Goal: Transaction & Acquisition: Purchase product/service

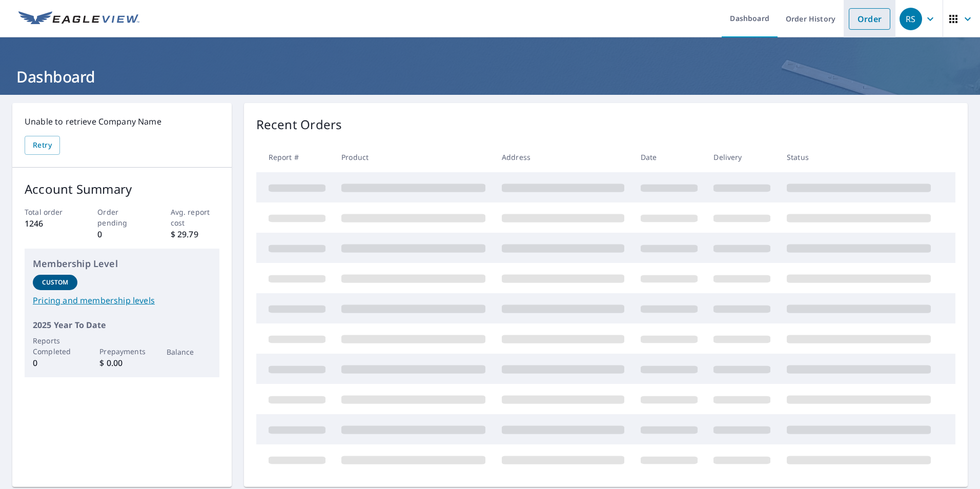
click at [852, 17] on link "Order" at bounding box center [870, 19] width 42 height 22
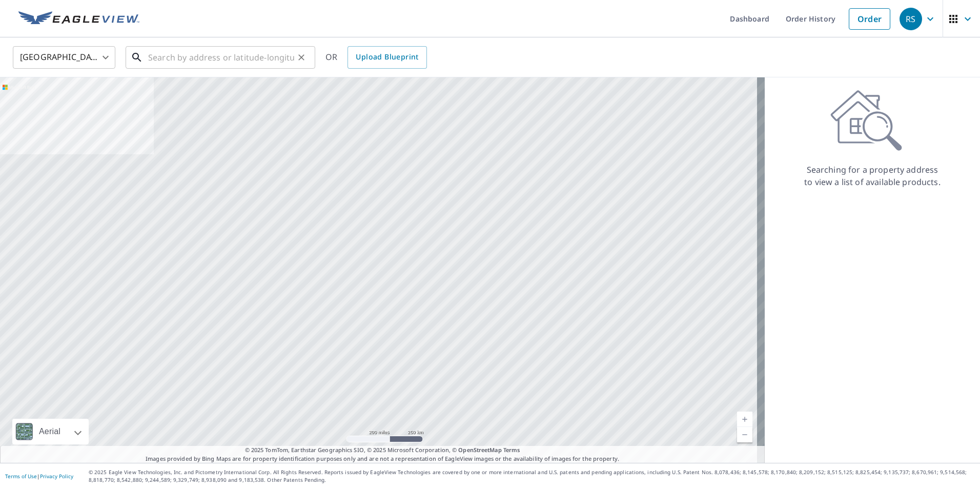
click at [219, 61] on input "text" at bounding box center [221, 57] width 146 height 29
paste input "[STREET_ADDRESS]"
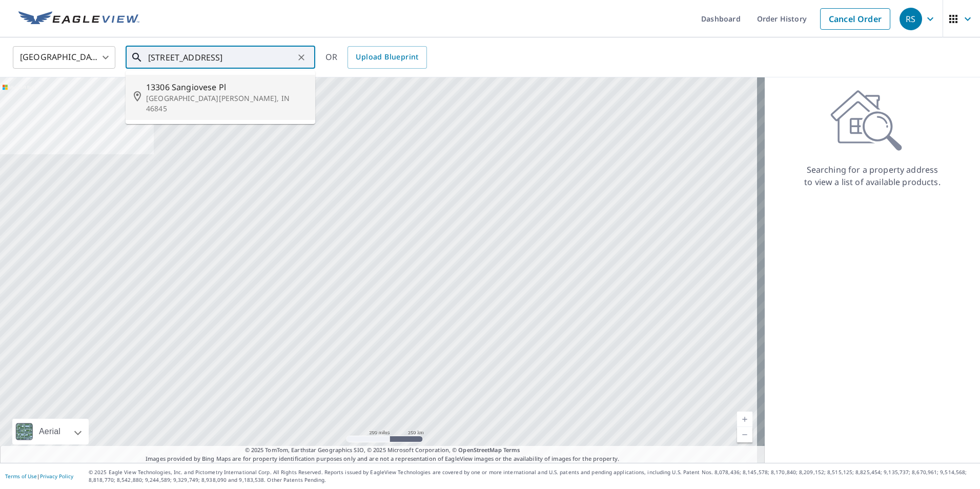
click at [191, 85] on span "13306 Sangiovese Pl" at bounding box center [226, 87] width 161 height 12
type input "[STREET_ADDRESS][PERSON_NAME]"
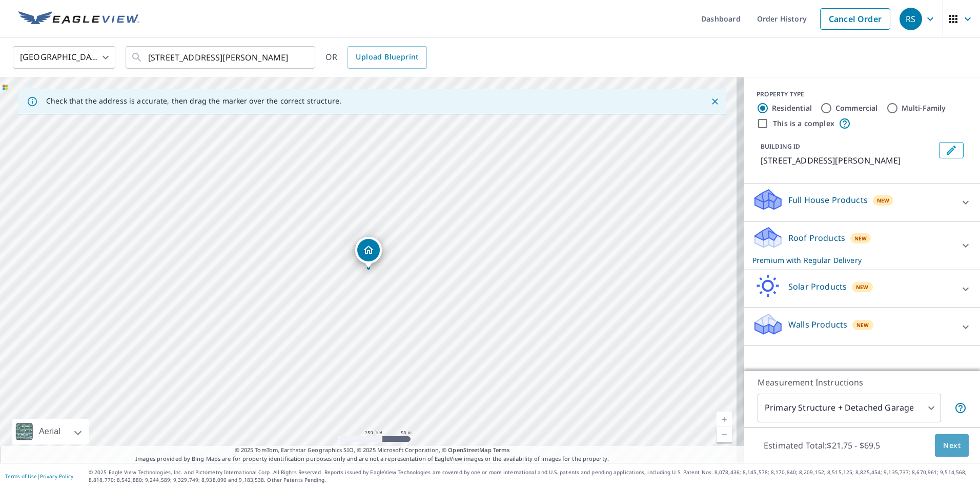
click at [945, 442] on span "Next" at bounding box center [951, 445] width 17 height 13
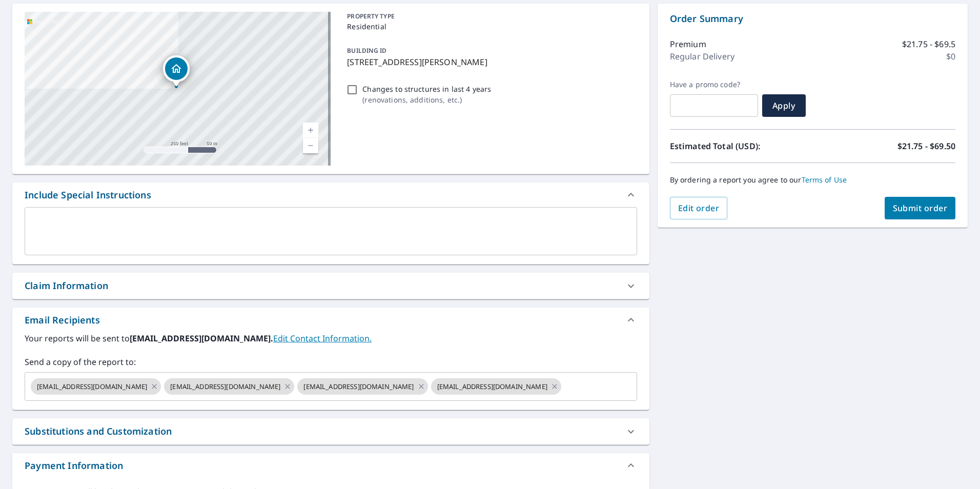
scroll to position [103, 0]
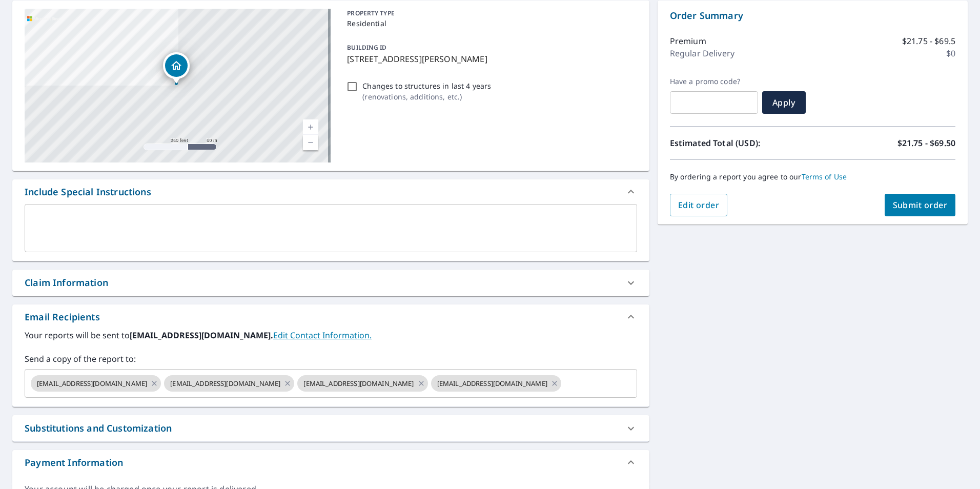
click at [904, 206] on span "Submit order" at bounding box center [920, 204] width 55 height 11
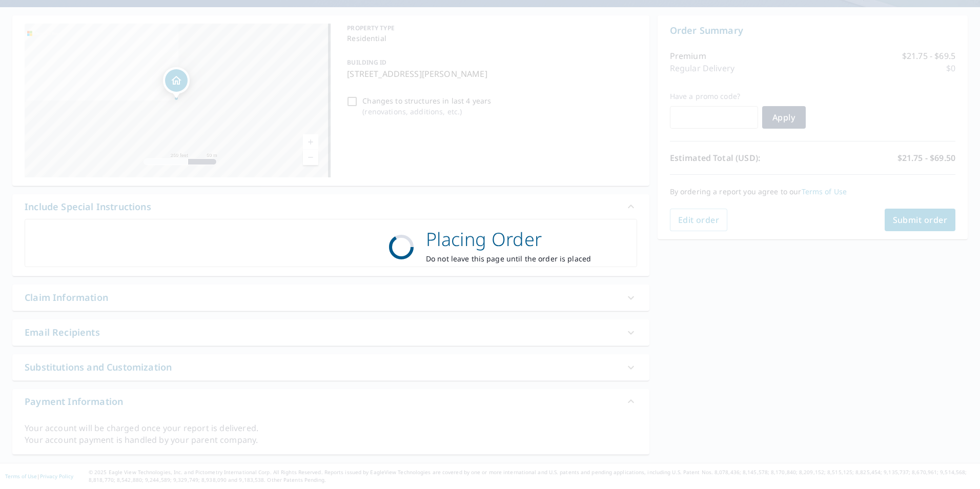
checkbox input "true"
